Goal: Transaction & Acquisition: Obtain resource

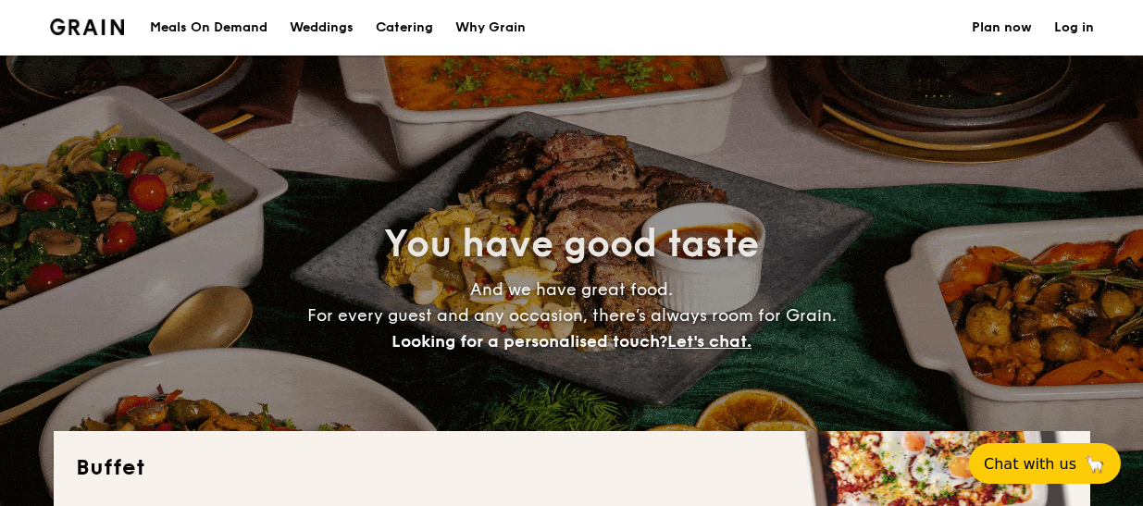
select select
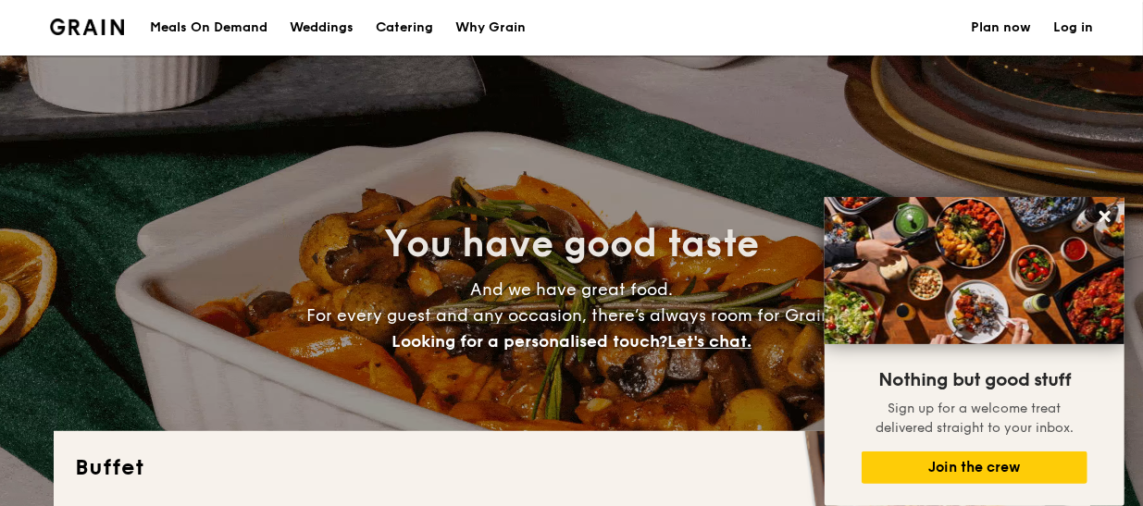
click at [396, 31] on h1 "Catering" at bounding box center [404, 28] width 57 height 56
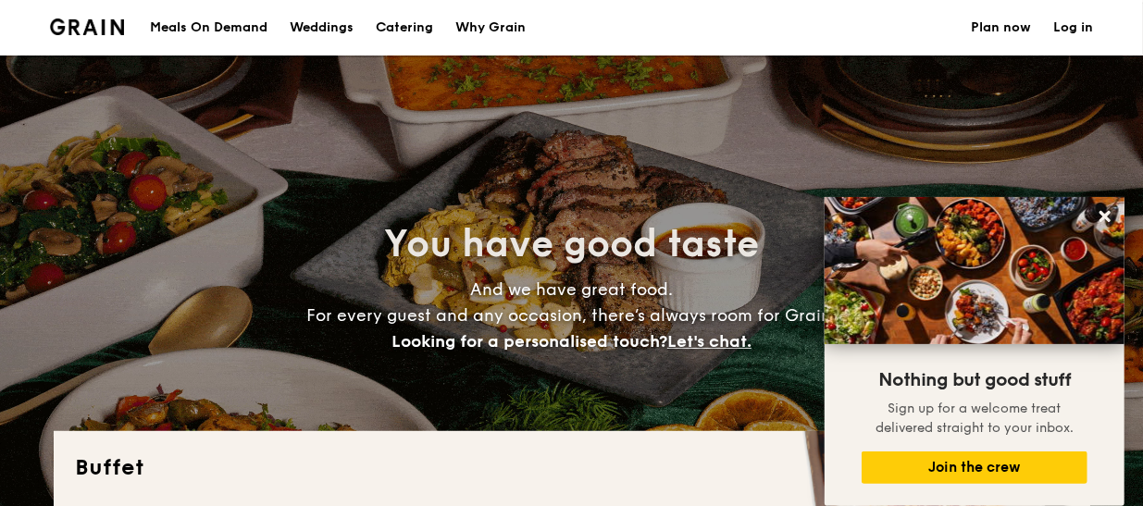
click at [398, 26] on h1 "Catering" at bounding box center [404, 28] width 57 height 56
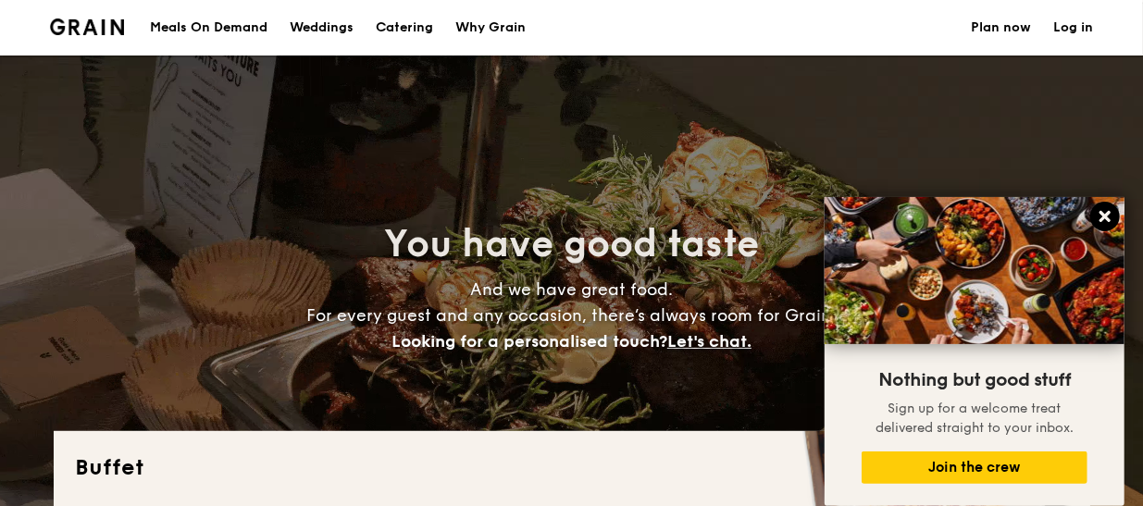
click at [1100, 213] on icon at bounding box center [1105, 216] width 11 height 11
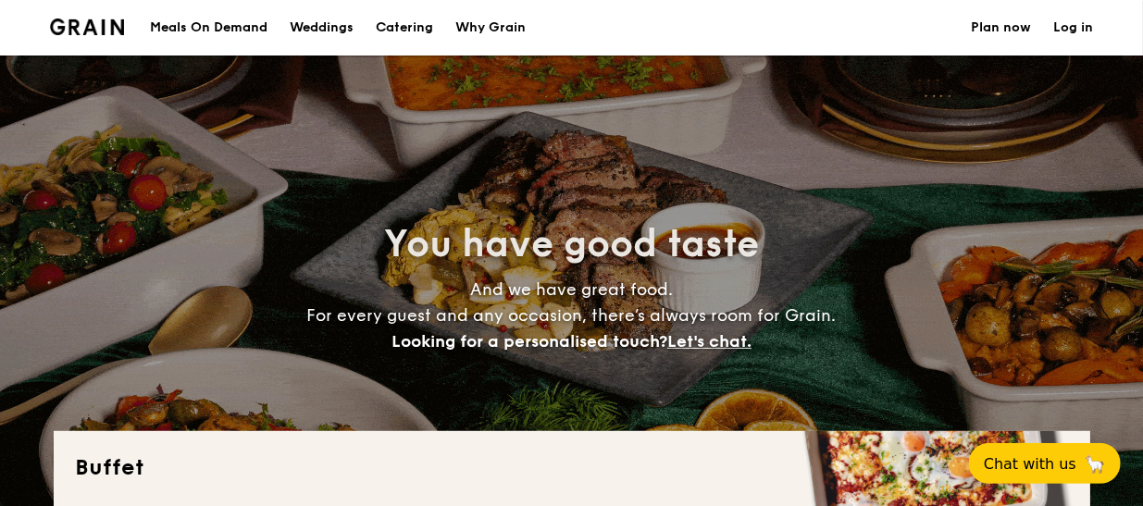
click at [407, 30] on h1 "Catering" at bounding box center [404, 28] width 57 height 56
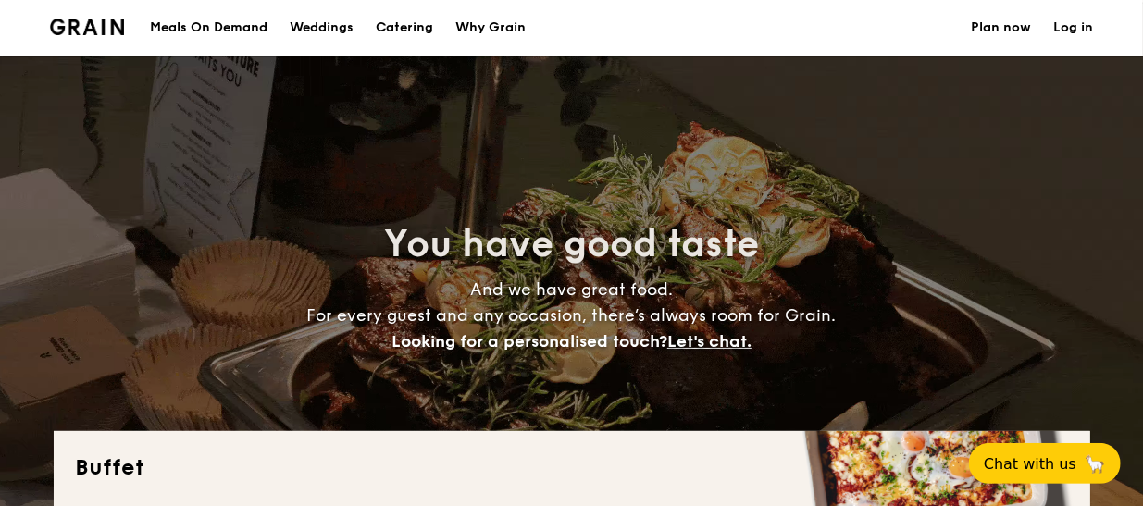
click at [988, 180] on div "You have good taste And we have great food. For every guest and any occasion, t…" at bounding box center [572, 287] width 1037 height 463
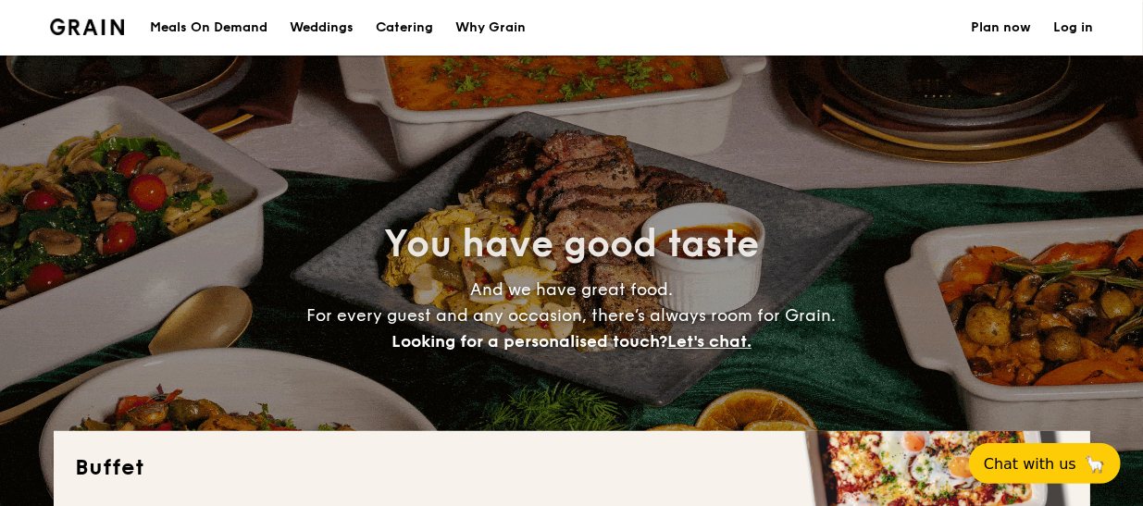
drag, startPoint x: 988, startPoint y: 180, endPoint x: 1053, endPoint y: 167, distance: 66.1
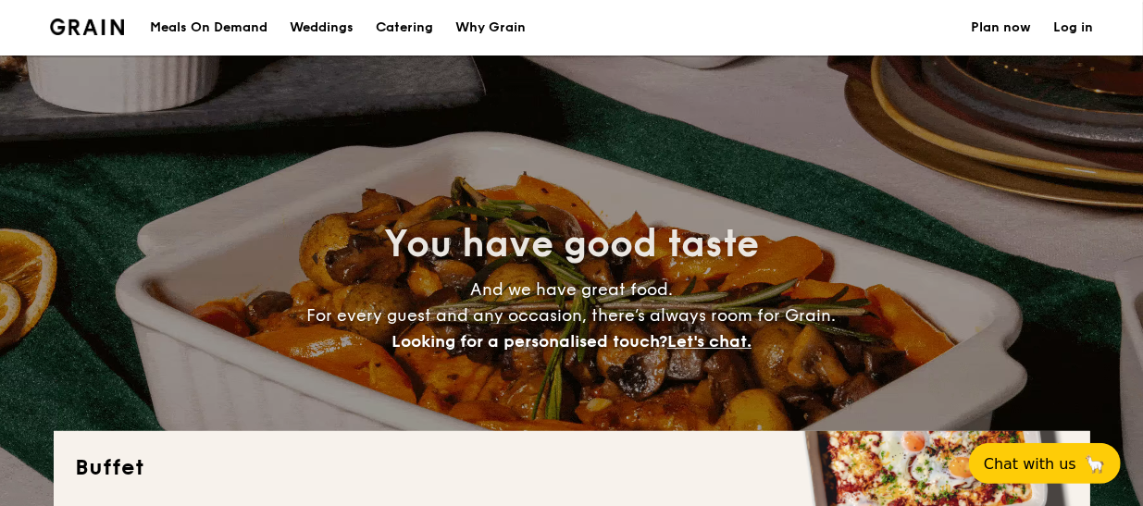
click at [1053, 167] on div "You have good taste And we have great food. For every guest and any occasion, t…" at bounding box center [572, 287] width 1037 height 463
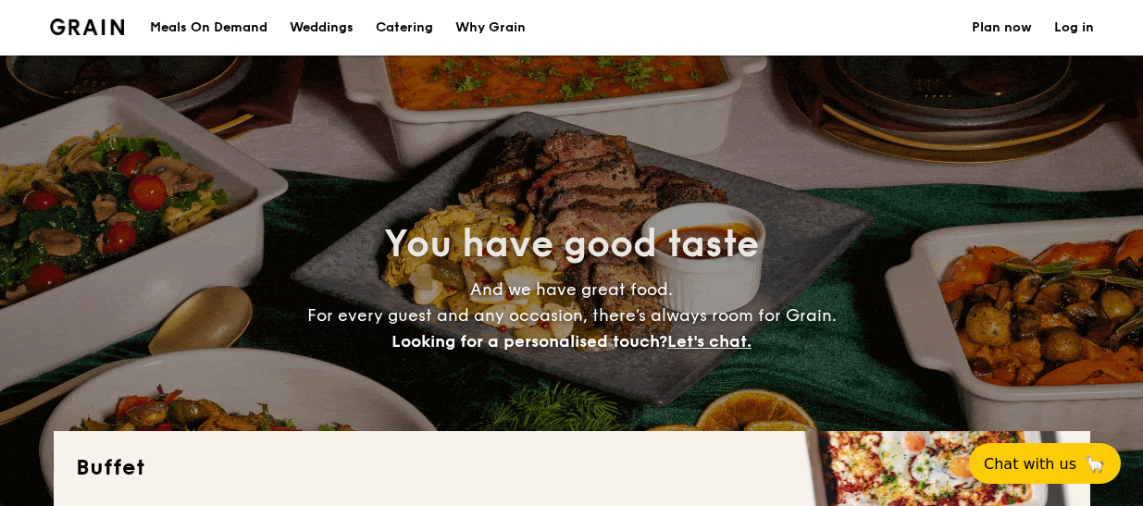
select select
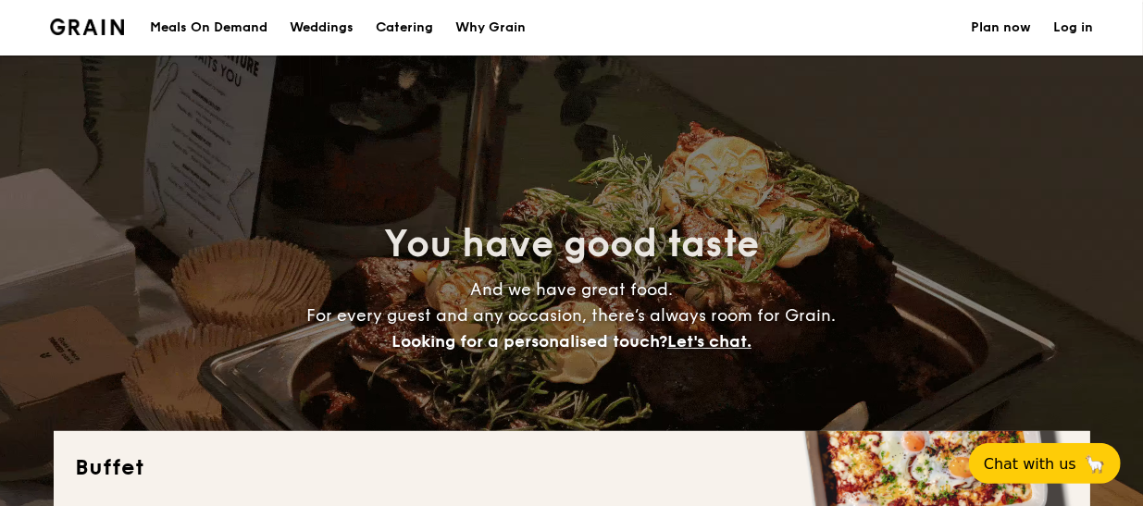
click at [392, 28] on h1 "Catering" at bounding box center [404, 28] width 57 height 56
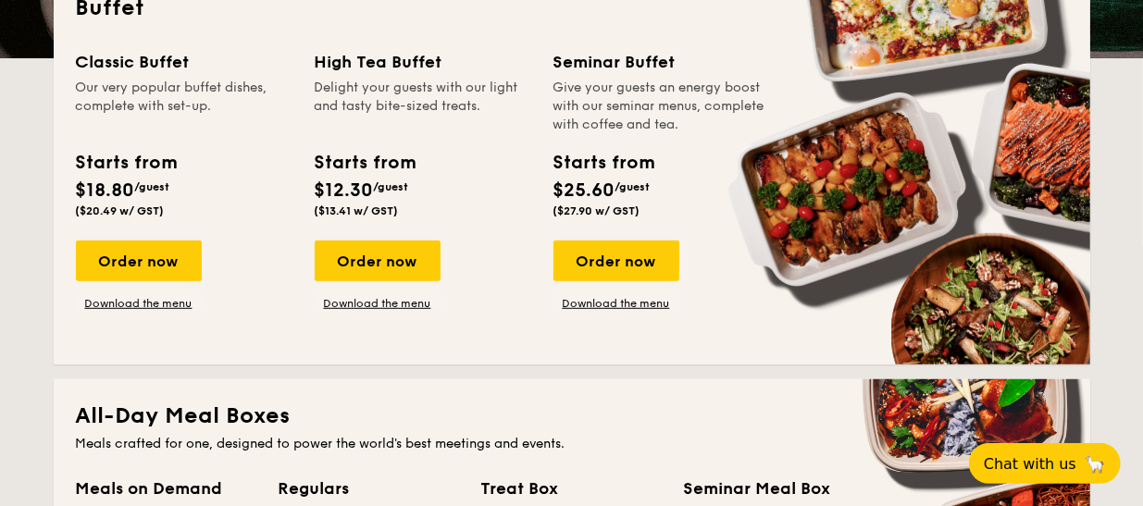
scroll to position [333, 0]
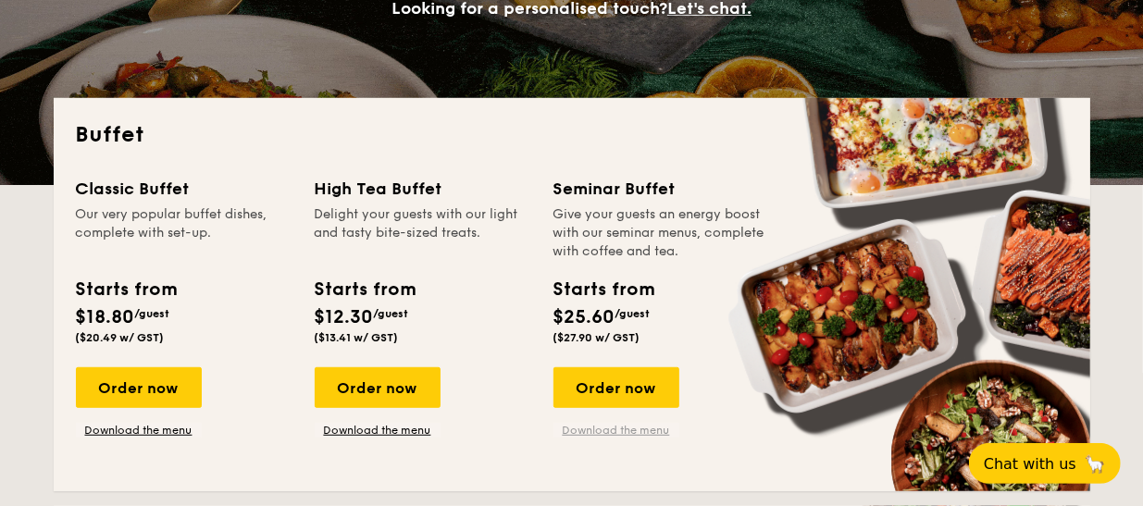
click at [618, 429] on link "Download the menu" at bounding box center [616, 430] width 126 height 15
